Goal: Information Seeking & Learning: Check status

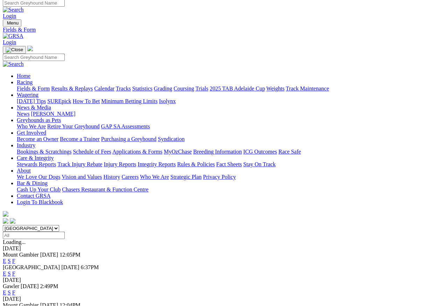
scroll to position [3, 0]
click at [15, 271] on link "F" at bounding box center [13, 274] width 3 height 6
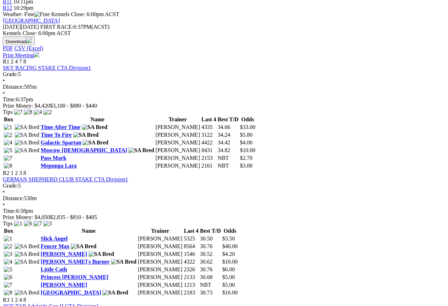
scroll to position [313, 0]
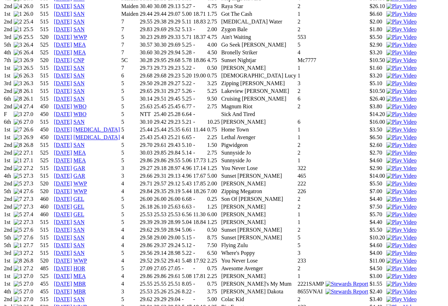
scroll to position [528, 0]
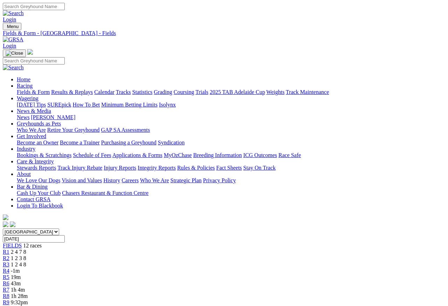
scroll to position [3, 0]
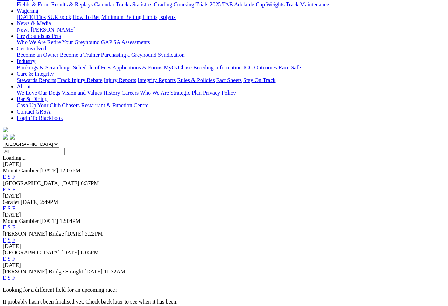
scroll to position [91, 0]
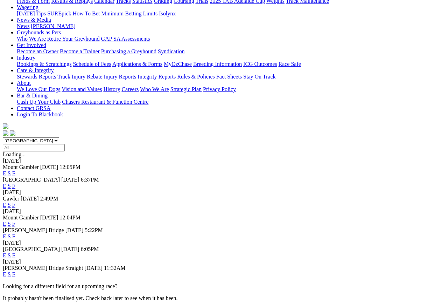
click at [15, 252] on link "F" at bounding box center [13, 255] width 3 height 6
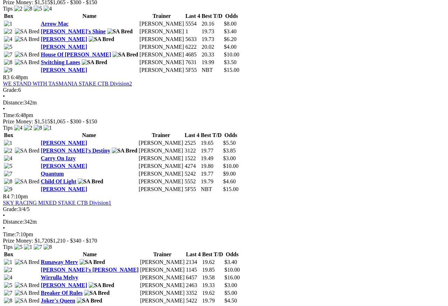
scroll to position [529, 7]
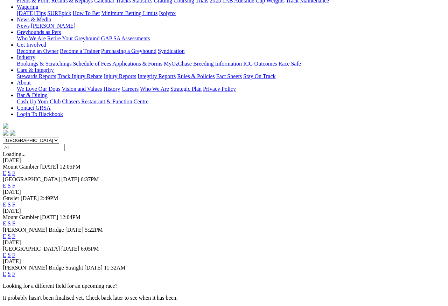
scroll to position [94, 0]
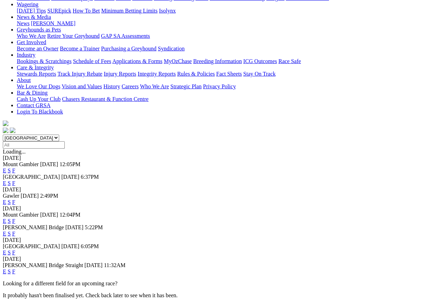
click at [15, 268] on link "F" at bounding box center [13, 271] width 3 height 6
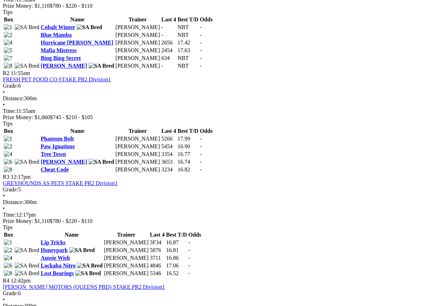
scroll to position [393, 0]
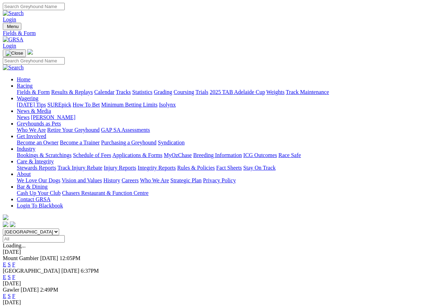
click at [85, 89] on link "Results & Replays" at bounding box center [72, 92] width 42 height 6
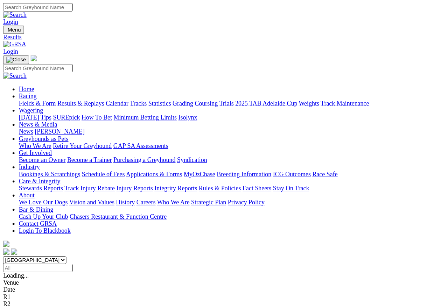
scroll to position [6, 0]
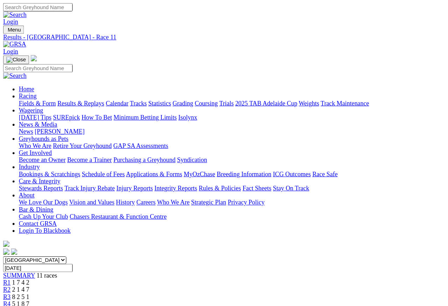
scroll to position [3, 0]
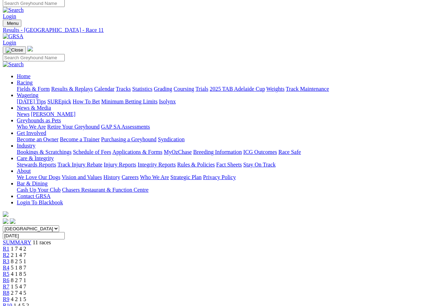
click at [9, 258] on link "R3" at bounding box center [6, 261] width 7 height 6
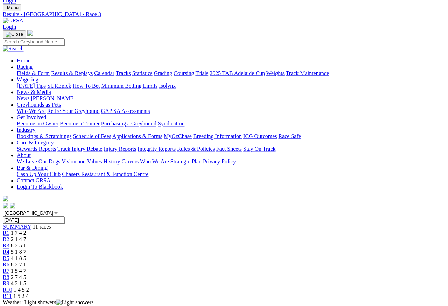
scroll to position [19, 0]
click at [9, 261] on span "R6" at bounding box center [6, 264] width 7 height 6
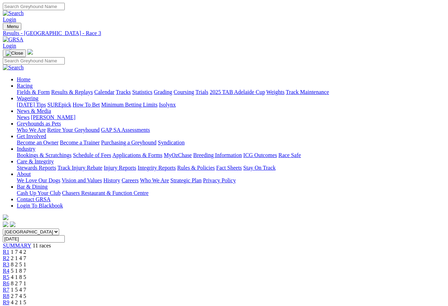
scroll to position [3, 0]
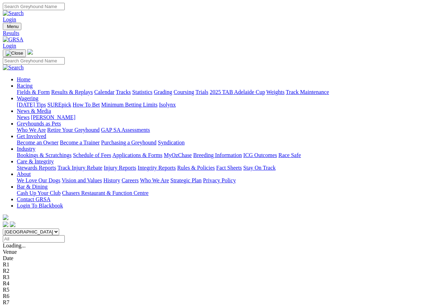
scroll to position [3, 0]
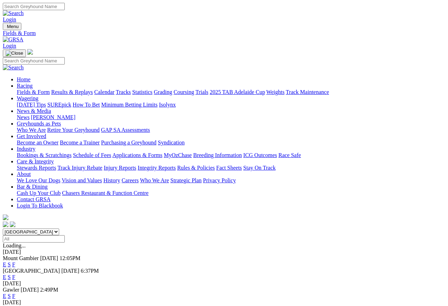
scroll to position [3, 0]
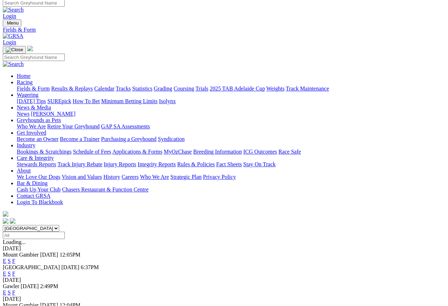
click at [54, 155] on link "Care & Integrity" at bounding box center [35, 158] width 37 height 6
click at [176, 161] on link "Integrity Reports" at bounding box center [157, 164] width 38 height 6
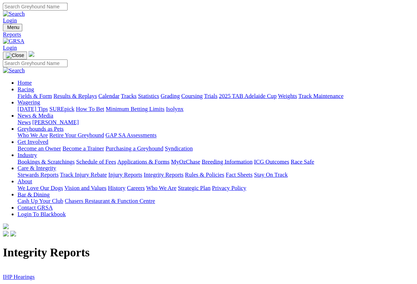
scroll to position [1, 0]
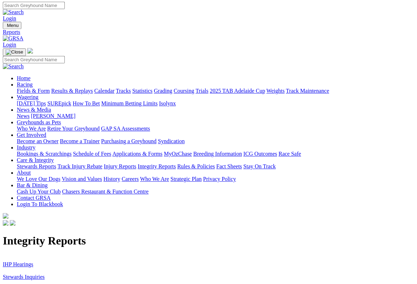
click at [33, 272] on link "Stewards Inquiries" at bounding box center [24, 277] width 42 height 6
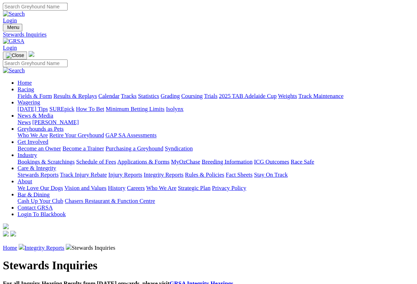
scroll to position [1, 0]
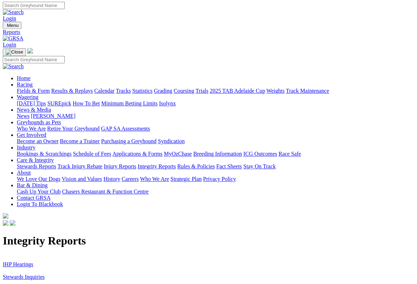
scroll to position [1, 0]
click at [23, 261] on link "IHP Hearings" at bounding box center [18, 264] width 30 height 6
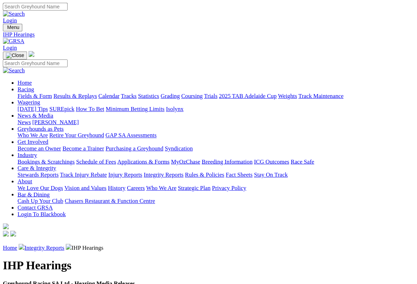
scroll to position [1, 0]
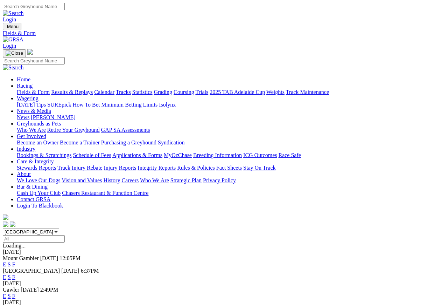
scroll to position [3, 0]
